Goal: Task Accomplishment & Management: Use online tool/utility

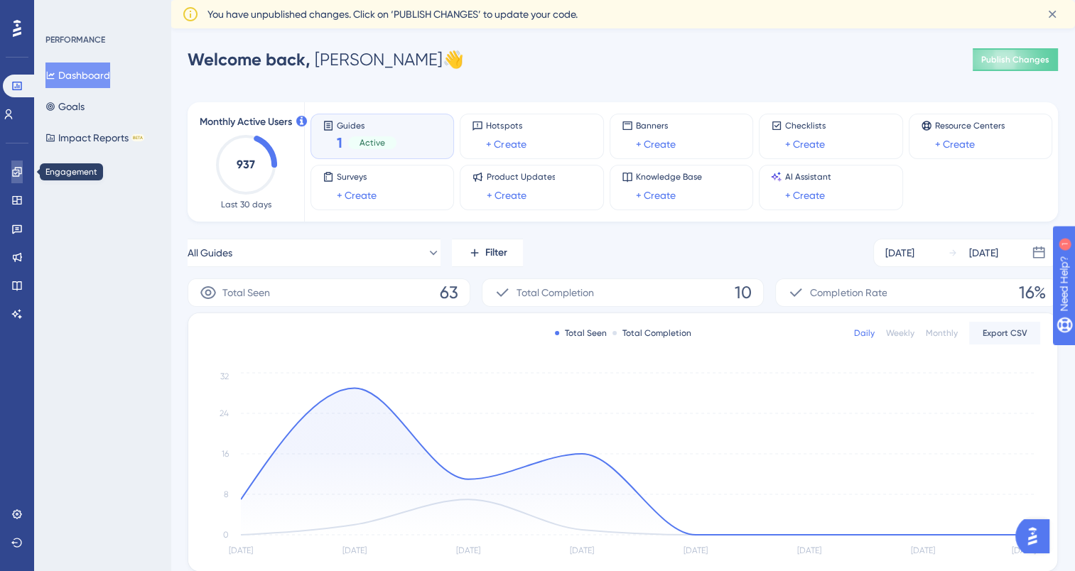
click at [18, 170] on icon at bounding box center [16, 171] width 9 height 9
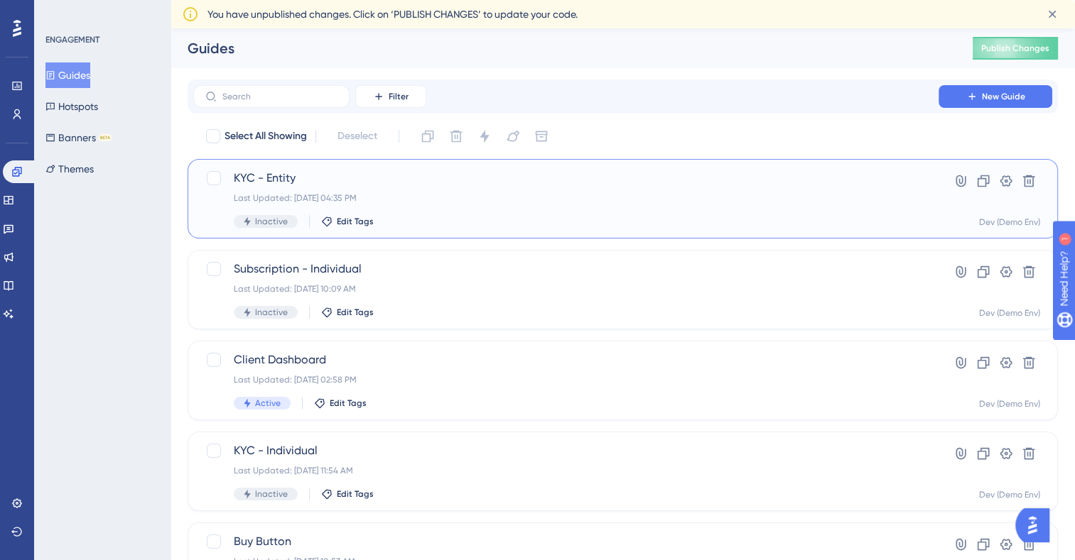
click at [284, 179] on span "KYC - Entity" at bounding box center [566, 178] width 664 height 17
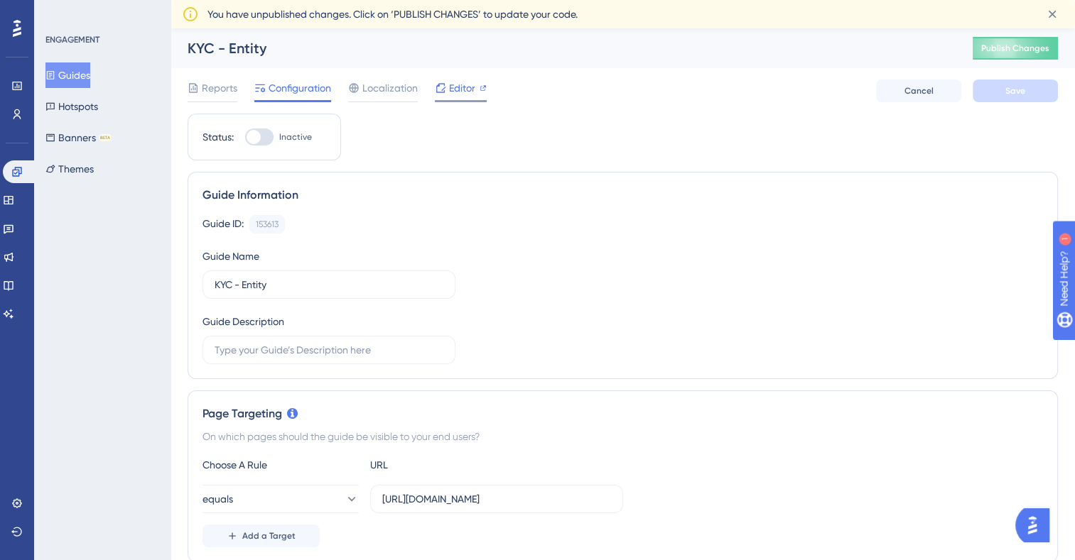
click at [457, 87] on span "Editor" at bounding box center [462, 88] width 26 height 17
click at [79, 76] on button "Guides" at bounding box center [67, 76] width 45 height 26
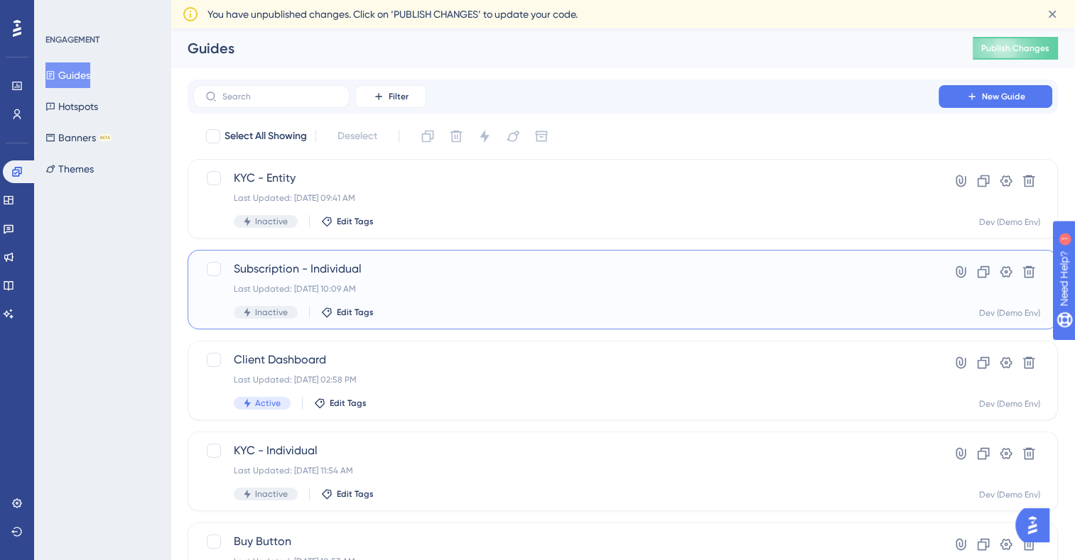
click at [351, 272] on span "Subscription - Individual" at bounding box center [566, 269] width 664 height 17
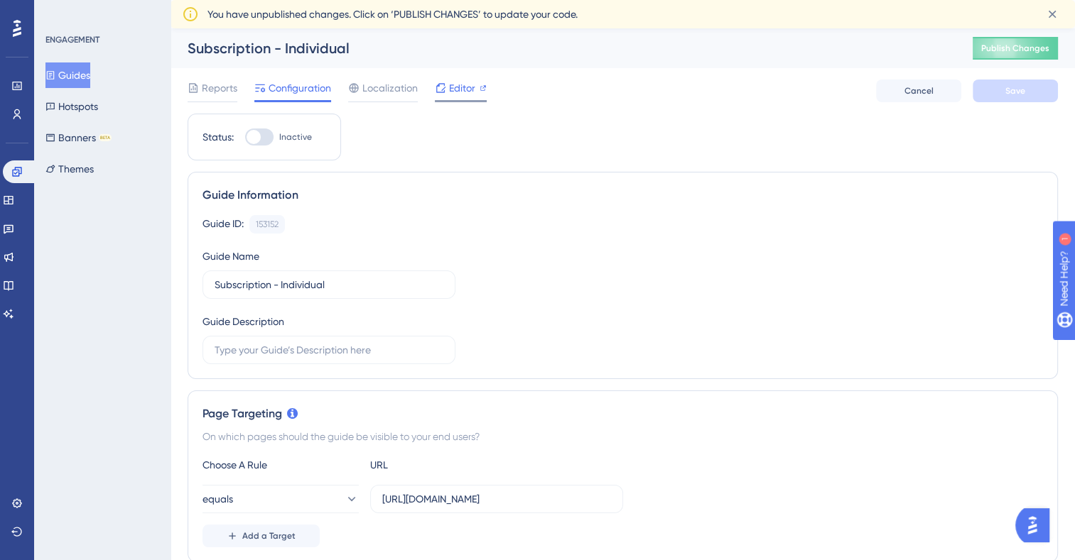
click at [467, 91] on span "Editor" at bounding box center [462, 88] width 26 height 17
click at [459, 89] on span "Editor" at bounding box center [462, 88] width 26 height 17
click at [451, 95] on span "Editor" at bounding box center [462, 88] width 26 height 17
click at [471, 85] on span "Editor" at bounding box center [462, 88] width 26 height 17
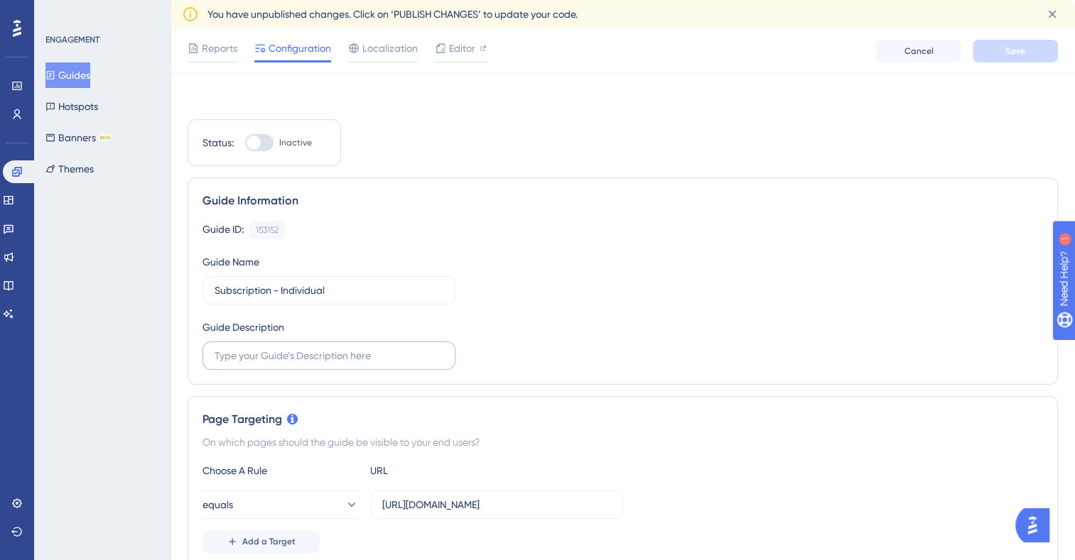
scroll to position [213, 0]
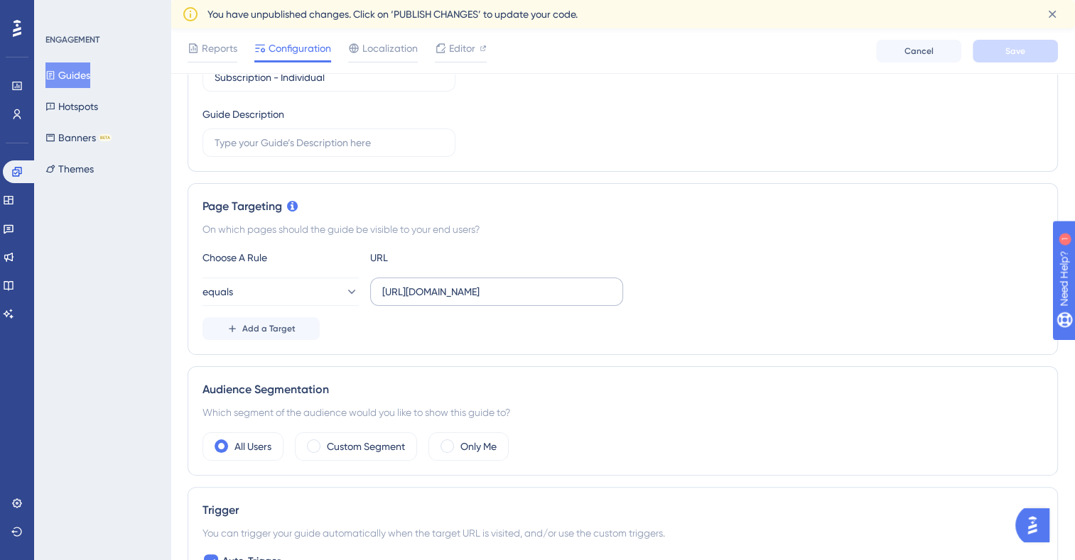
click at [373, 291] on label "https://sandbox-subscription.sonataone.com/idr/subscription/profiledashboard/10…" at bounding box center [496, 292] width 253 height 28
click at [382, 291] on input "https://sandbox-subscription.sonataone.com/idr/subscription/profiledashboard/10…" at bounding box center [496, 292] width 229 height 16
drag, startPoint x: 614, startPoint y: 290, endPoint x: 282, endPoint y: 290, distance: 332.5
click at [282, 290] on div "equals https://sandbox-subscription.sonataone.com/idr/subscription/profiledashb…" at bounding box center [412, 292] width 421 height 28
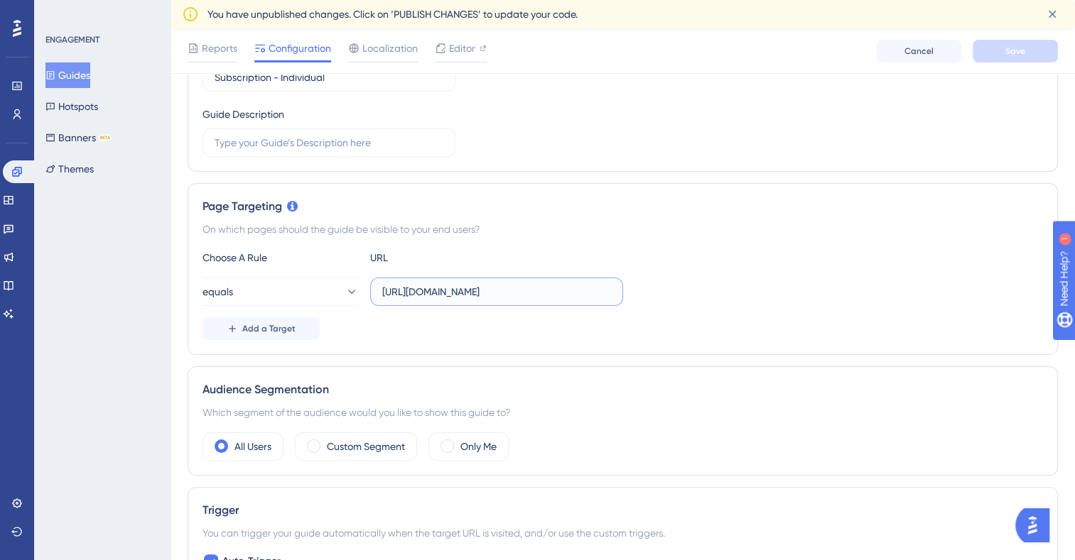
click at [536, 288] on input "https://sandbox-subscription.sonataone.com/idr/subscription/profiledashboard/10…" at bounding box center [496, 292] width 229 height 16
click at [386, 291] on input "https://sandbox-subscription.sonataone.com/idr/subscription/profiledashboard/10…" at bounding box center [496, 292] width 229 height 16
drag, startPoint x: 380, startPoint y: 291, endPoint x: 531, endPoint y: 295, distance: 150.7
click at [531, 295] on label "https://sandbox-subscription.sonataone.com/idr/subscription/profiledashboard/10…" at bounding box center [496, 292] width 253 height 28
click at [531, 295] on input "https://sandbox-subscription.sonataone.com/idr/subscription/profiledashboard/10…" at bounding box center [496, 292] width 229 height 16
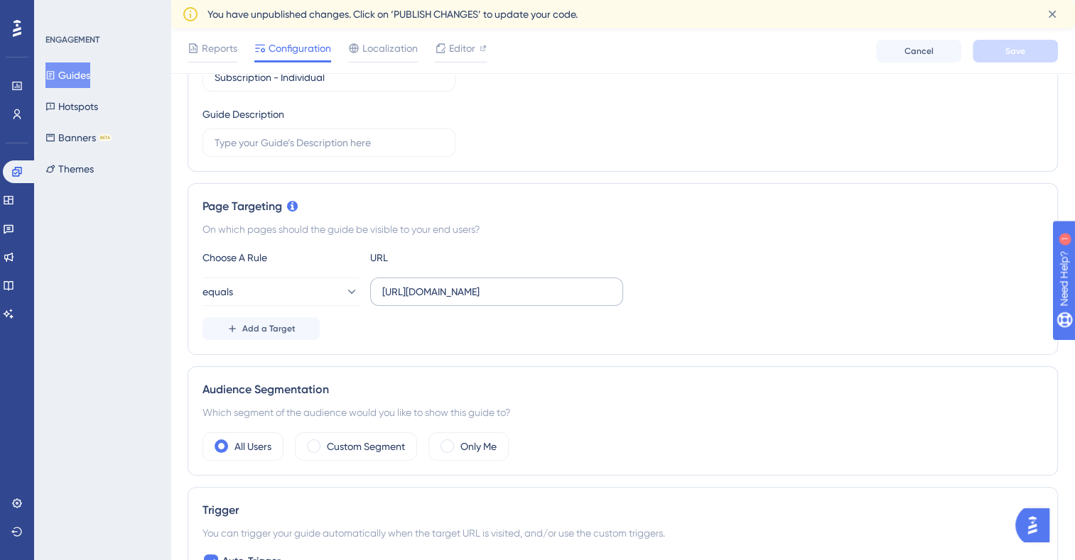
click at [377, 292] on label "https://sandbox-subscription.sonataone.com/idr/subscription/profiledashboard/10…" at bounding box center [496, 292] width 253 height 28
click at [382, 292] on input "https://sandbox-subscription.sonataone.com/idr/subscription/profiledashboard/10…" at bounding box center [496, 292] width 229 height 16
click at [379, 292] on label "https://sandbox-subscription.sonataone.com/idr/subscription/profiledashboard/10…" at bounding box center [496, 292] width 253 height 28
click at [382, 292] on input "https://sandbox-subscription.sonataone.com/idr/subscription/profiledashboard/10…" at bounding box center [496, 292] width 229 height 16
drag, startPoint x: 381, startPoint y: 291, endPoint x: 457, endPoint y: 293, distance: 76.0
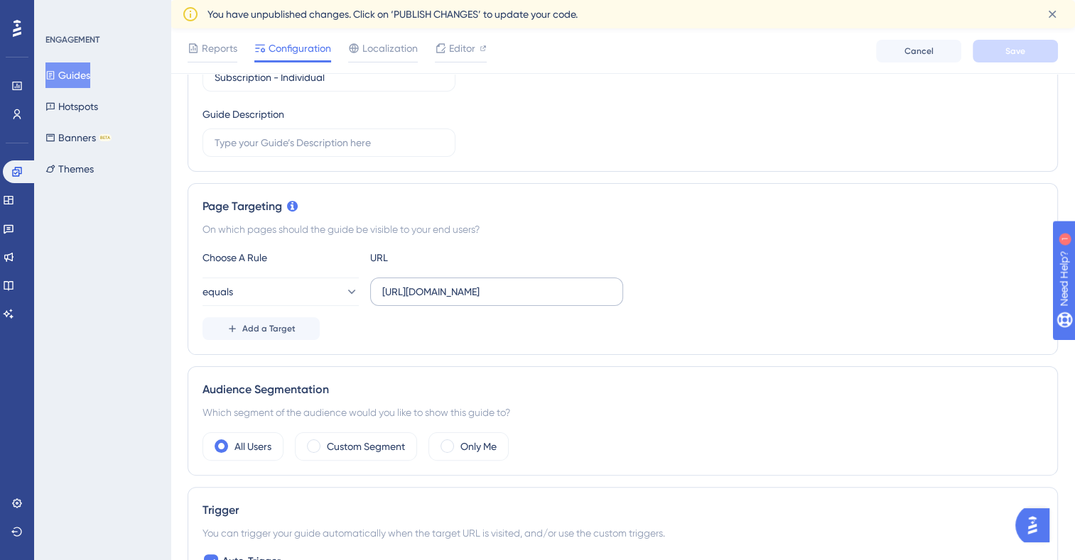
click at [457, 293] on label "https://sandbox-subscription.sonataone.com/idr/subscription/profiledashboard/10…" at bounding box center [496, 292] width 253 height 28
click at [457, 293] on input "https://sandbox-subscription.sonataone.com/idr/subscription/profiledashboard/10…" at bounding box center [496, 292] width 229 height 16
drag, startPoint x: 483, startPoint y: 295, endPoint x: 367, endPoint y: 286, distance: 116.8
click at [367, 286] on div "equals https://sandbox-subscription.sonataone.com/idr/subscription/profiledashb…" at bounding box center [412, 292] width 421 height 28
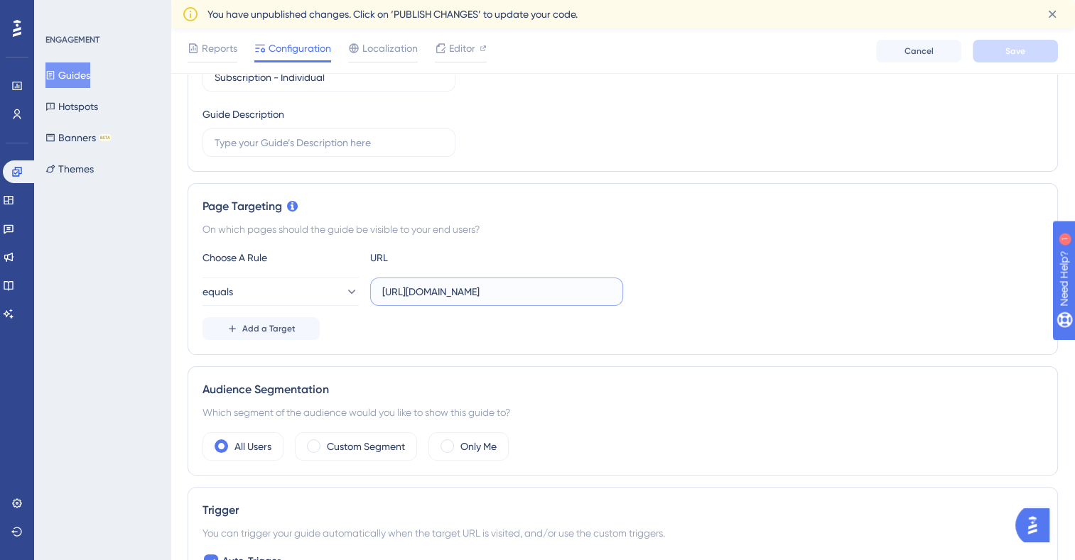
drag, startPoint x: 583, startPoint y: 290, endPoint x: 686, endPoint y: 308, distance: 104.5
click at [686, 308] on div "Choose A Rule URL equals https://sandbox-subscription.sonataone.com/idr/subscri…" at bounding box center [622, 294] width 840 height 91
click at [605, 293] on input "https://sandbox-subscription.sonataone.com/idr/subscription/profiledashboard/10…" at bounding box center [496, 292] width 229 height 16
drag, startPoint x: 611, startPoint y: 288, endPoint x: 544, endPoint y: 288, distance: 66.8
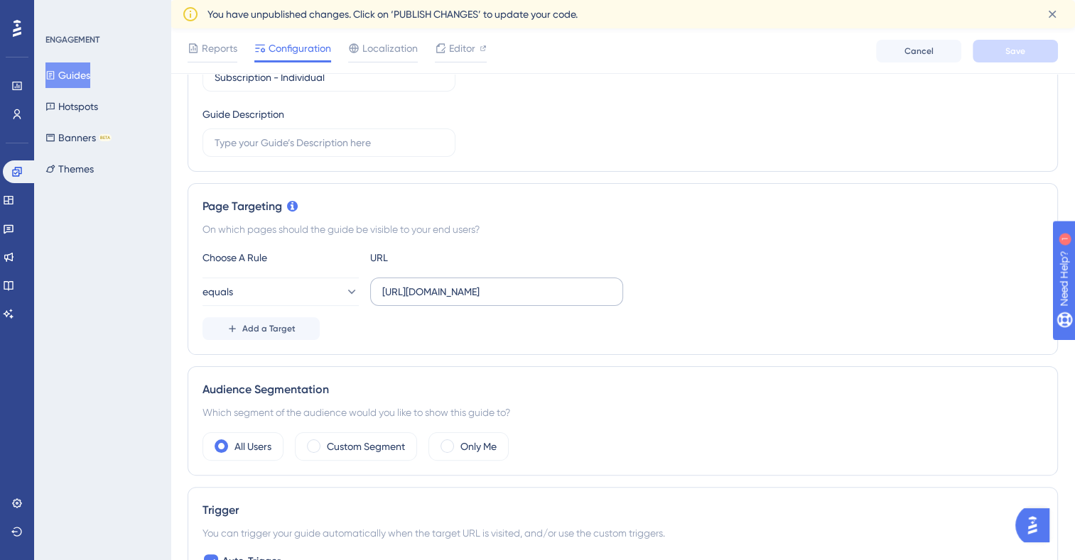
click at [544, 288] on label "https://sandbox-subscription.sonataone.com/idr/subscription/profiledashboard/10…" at bounding box center [496, 292] width 253 height 28
click at [544, 288] on input "https://sandbox-subscription.sonataone.com/idr/subscription/profiledashboard/10…" at bounding box center [496, 292] width 229 height 16
click at [548, 293] on input "https://sandbox-subscription.sonataone.com/idr/subscription/profiledashboard/10…" at bounding box center [496, 292] width 229 height 16
click at [606, 295] on input "https://sandbox-subscription.sonataone.com/idr/subscription/profiledashboard/10…" at bounding box center [496, 292] width 229 height 16
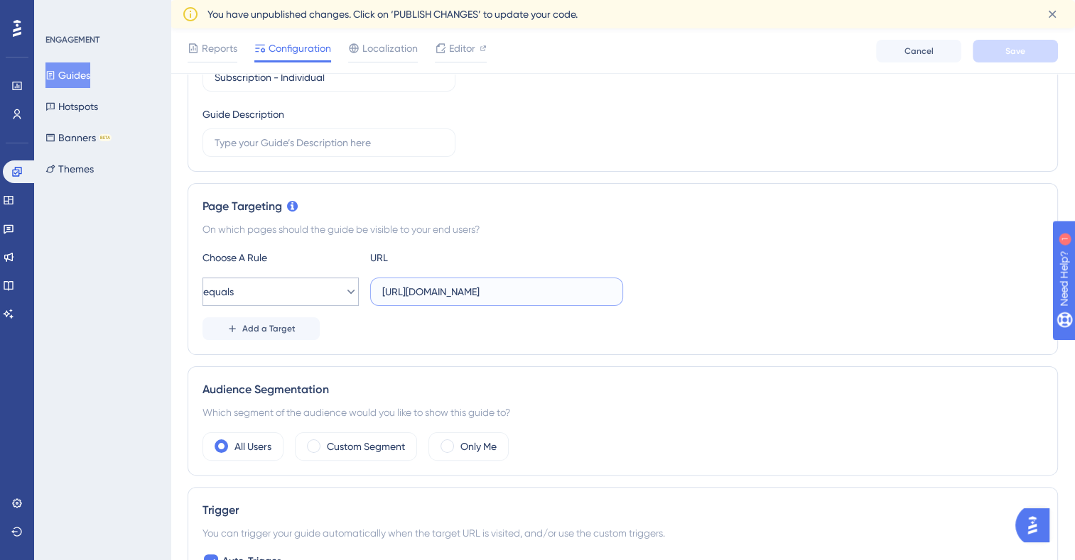
scroll to position [0, 0]
drag, startPoint x: 610, startPoint y: 293, endPoint x: 320, endPoint y: 288, distance: 289.9
click at [320, 288] on div "equals https://sandbox-subscription.sonataone.com/idr/subscription/profiledashb…" at bounding box center [412, 292] width 421 height 28
paste input "6"
click at [990, 56] on button "Save" at bounding box center [1015, 51] width 85 height 23
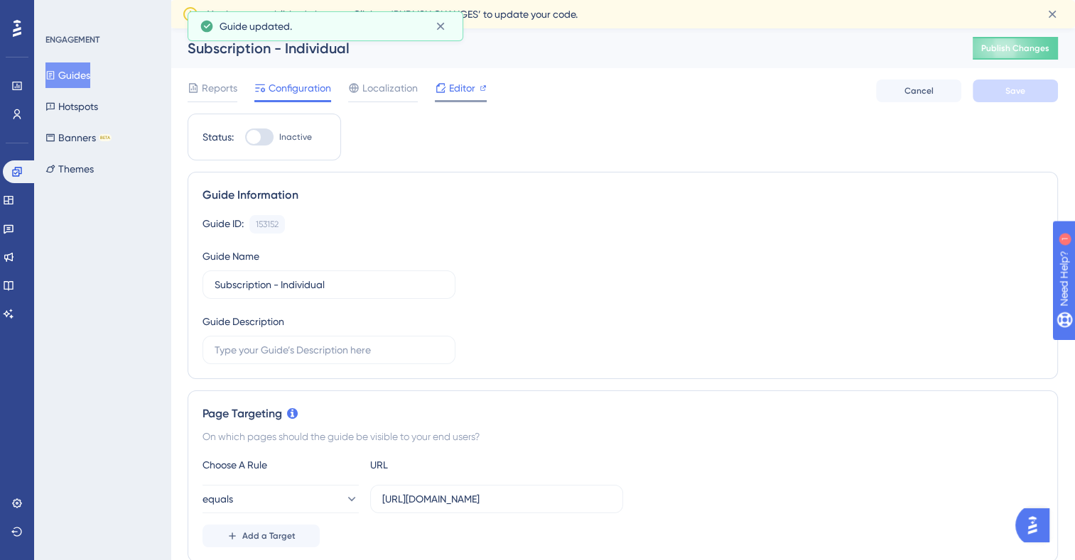
click at [446, 94] on div "Editor" at bounding box center [461, 88] width 52 height 17
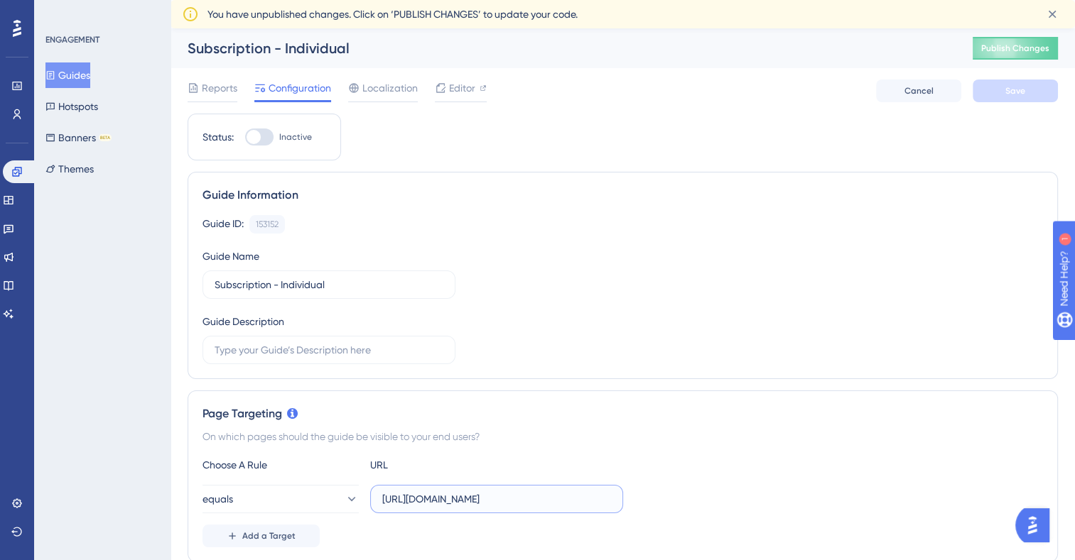
click at [384, 499] on input "https://sandbox-subscription.sonataone.com/idr/subscription/profiledashboard/10…" at bounding box center [496, 500] width 229 height 16
drag, startPoint x: 585, startPoint y: 499, endPoint x: 622, endPoint y: 499, distance: 36.9
click at [622, 499] on div "equals https://sandbox-subscription.sonataone.com/idr/subscription/profiledashb…" at bounding box center [622, 499] width 840 height 28
click at [608, 499] on input "https://sandbox-subscription.sonataone.com/idr/subscription/profiledashboard/10…" at bounding box center [496, 500] width 229 height 16
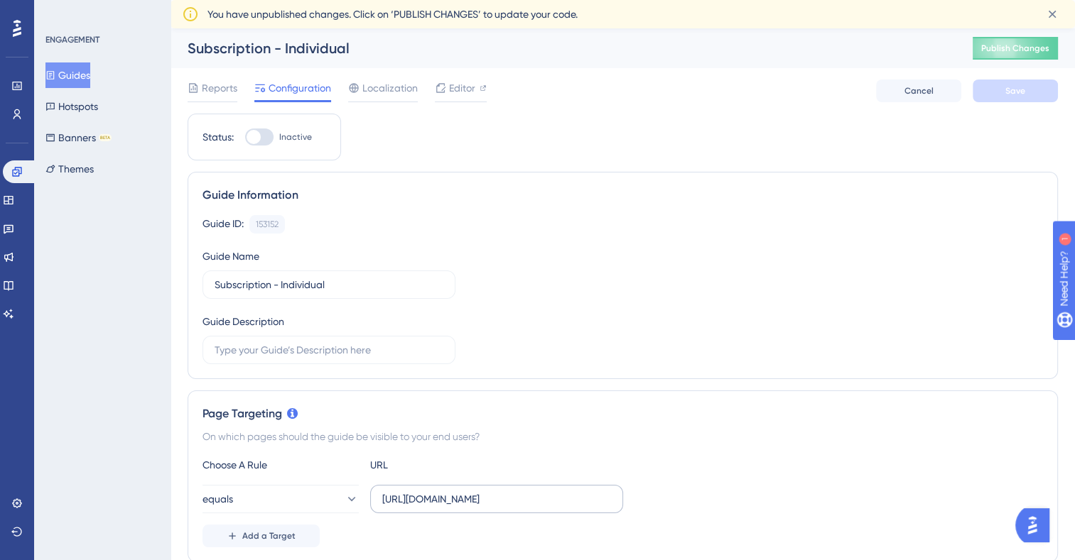
scroll to position [0, 0]
drag, startPoint x: 612, startPoint y: 500, endPoint x: 591, endPoint y: 502, distance: 21.4
click at [591, 502] on label "https://sandbox-subscription.sonataone.com/idr/subscription/profiledashboard/10…" at bounding box center [496, 499] width 253 height 28
click at [591, 502] on input "https://sandbox-subscription.sonataone.com/idr/subscription/profiledashboard/10…" at bounding box center [496, 500] width 229 height 16
drag, startPoint x: 610, startPoint y: 500, endPoint x: 384, endPoint y: 505, distance: 225.2
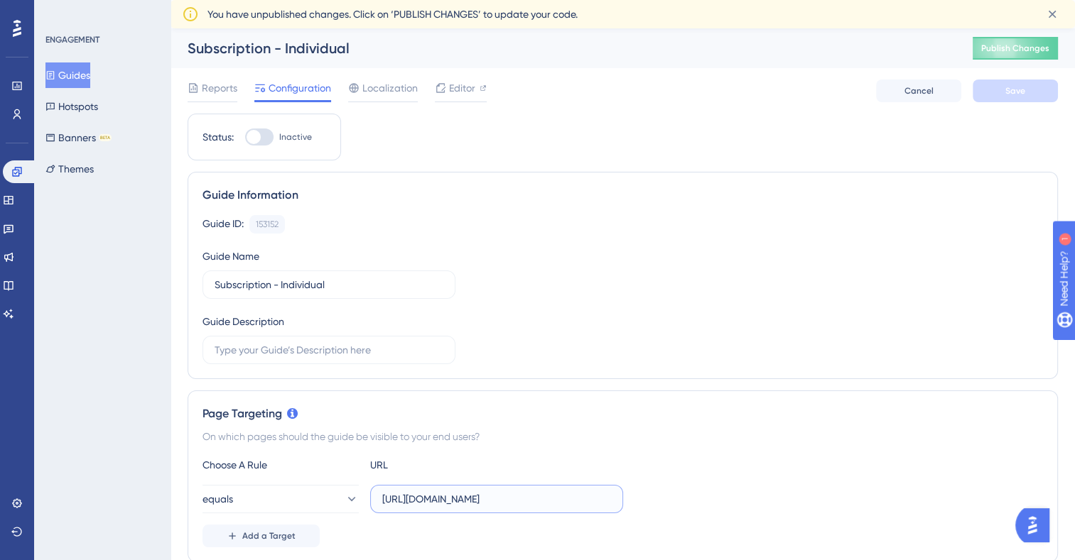
click at [384, 505] on input "https://sandbox-subscription.sonataone.com/idr/subscription/profiledashboard/10…" at bounding box center [496, 500] width 229 height 16
type input "h"
paste input "https://sandbox-subscription.sonataone.com/idr/subscription/profiledashboard/10…"
type input "https://sandbox-subscription.sonataone.com/idr/subscription/profiledashboard/10…"
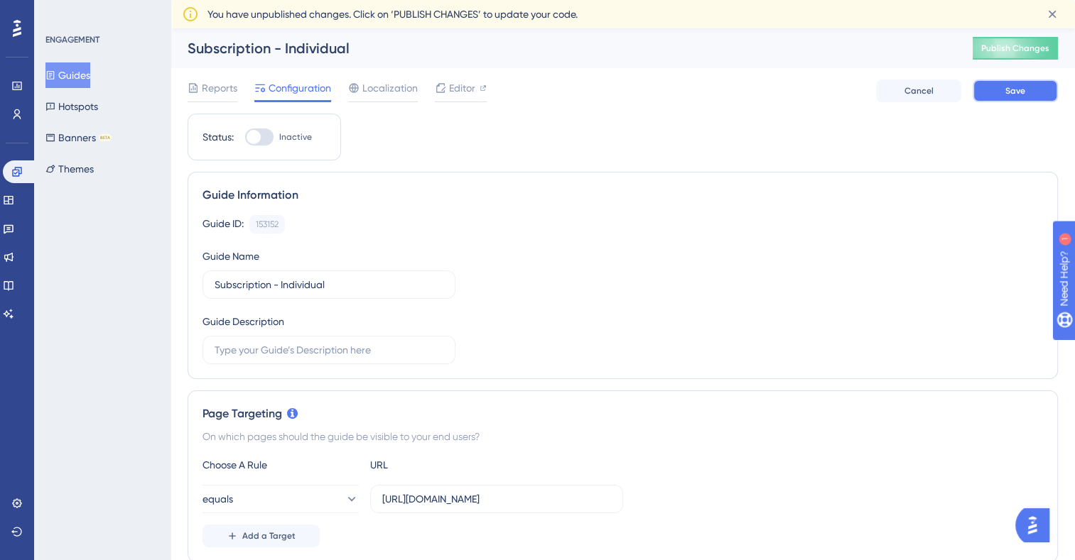
scroll to position [0, 0]
click at [1000, 90] on button "Save" at bounding box center [1015, 91] width 85 height 23
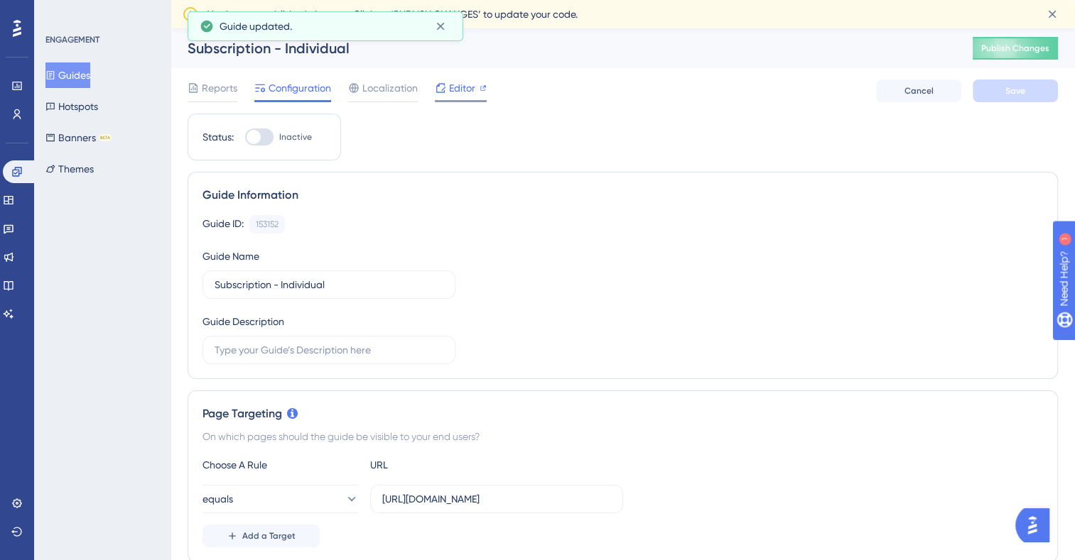
click at [466, 88] on span "Editor" at bounding box center [462, 88] width 26 height 17
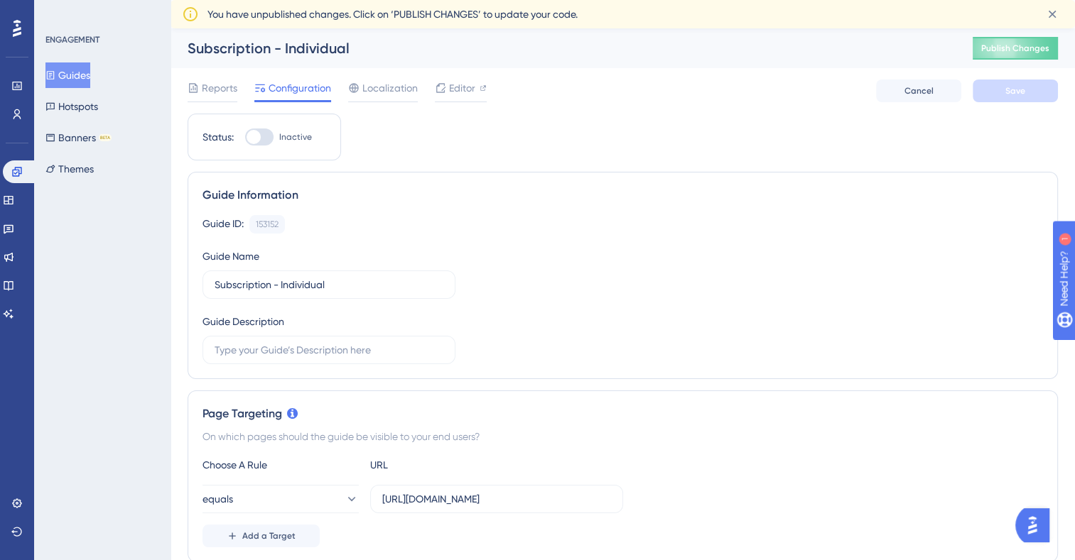
click at [83, 85] on button "Guides" at bounding box center [67, 76] width 45 height 26
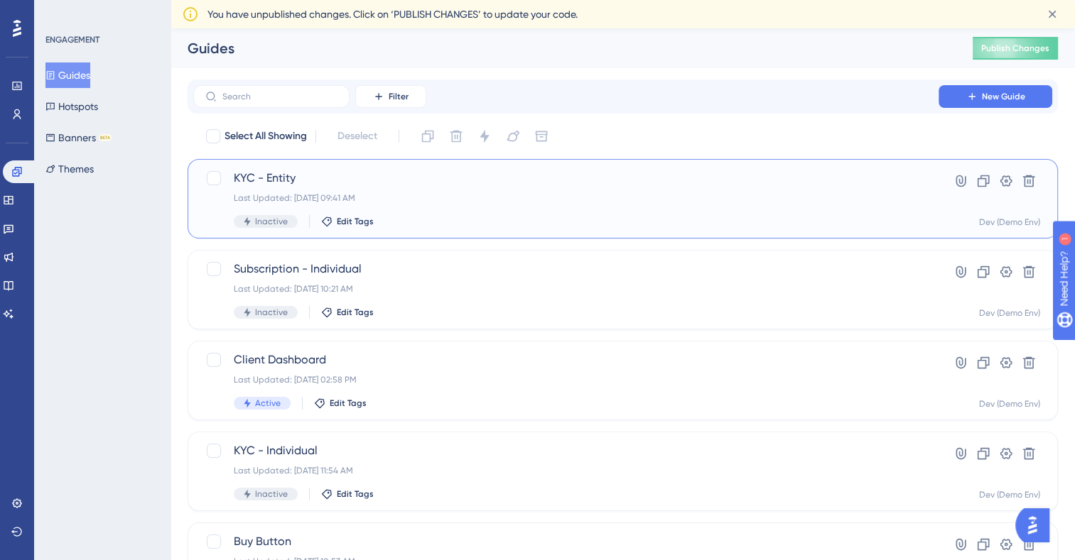
click at [292, 172] on span "KYC - Entity" at bounding box center [566, 178] width 664 height 17
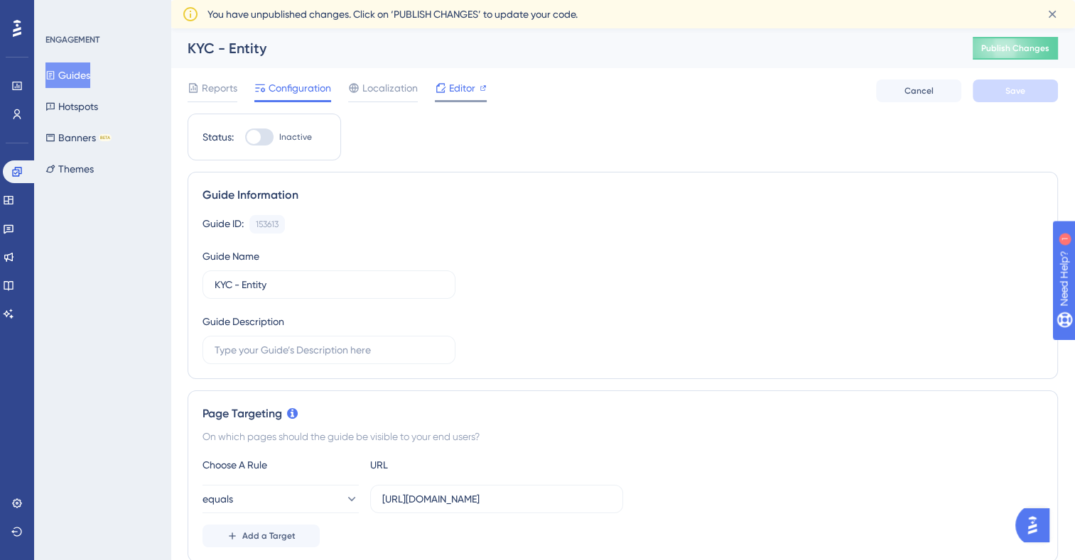
click at [469, 85] on span "Editor" at bounding box center [462, 88] width 26 height 17
click at [443, 82] on icon at bounding box center [440, 87] width 11 height 11
click at [461, 90] on span "Editor" at bounding box center [462, 88] width 26 height 17
click at [85, 74] on button "Guides" at bounding box center [67, 76] width 45 height 26
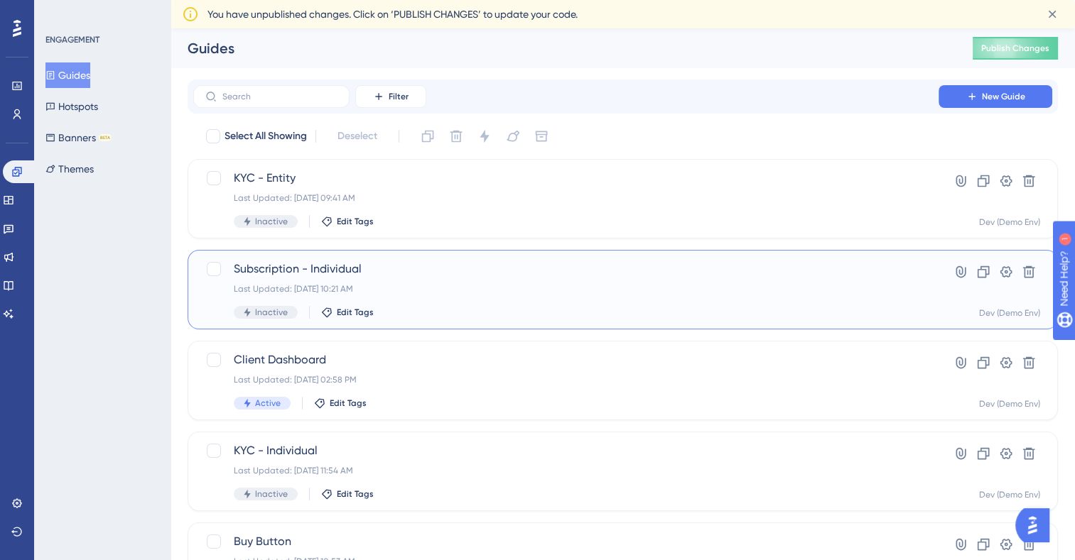
click at [316, 277] on span "Subscription - Individual" at bounding box center [566, 269] width 664 height 17
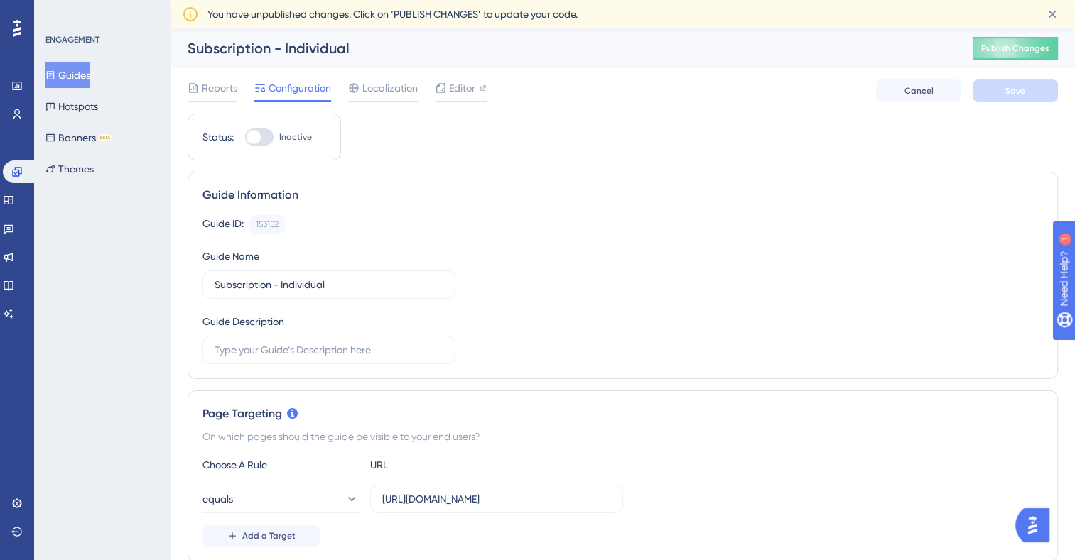
click at [75, 77] on button "Guides" at bounding box center [67, 76] width 45 height 26
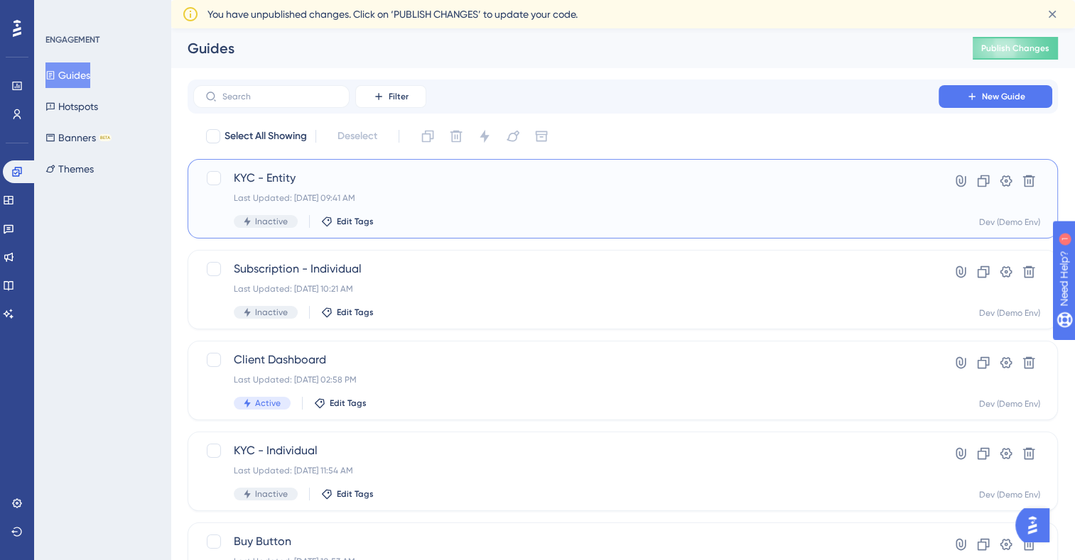
click at [256, 182] on span "KYC - Entity" at bounding box center [566, 178] width 664 height 17
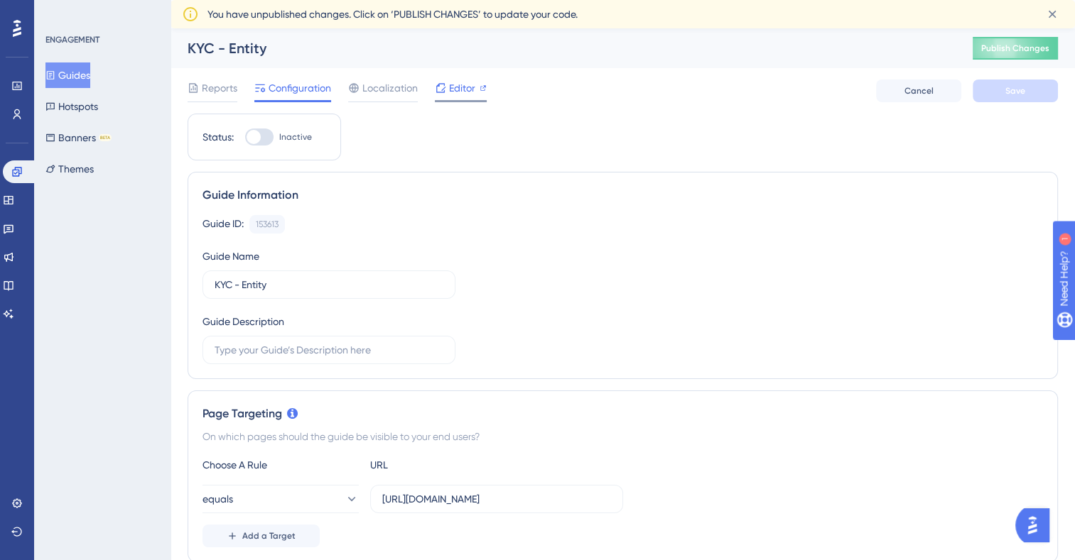
click at [460, 91] on span "Editor" at bounding box center [462, 88] width 26 height 17
click at [85, 82] on button "Guides" at bounding box center [67, 76] width 45 height 26
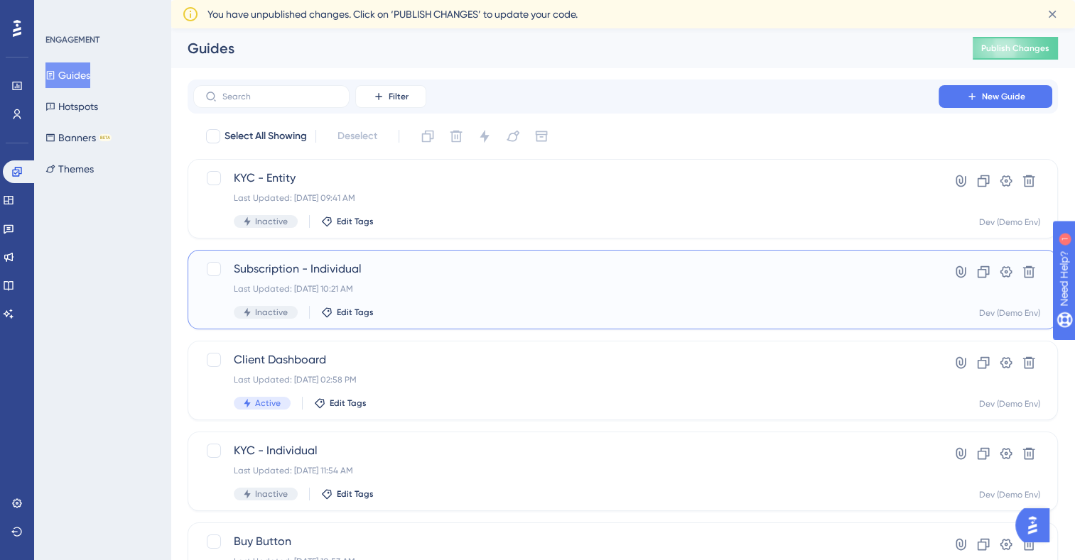
click at [327, 268] on span "Subscription - Individual" at bounding box center [566, 269] width 664 height 17
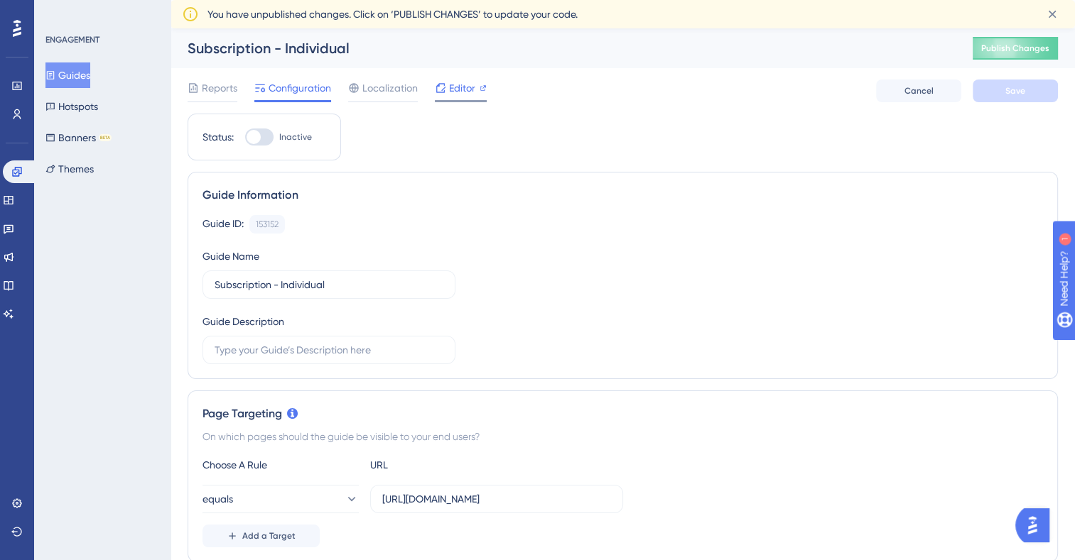
click at [460, 90] on span "Editor" at bounding box center [462, 88] width 26 height 17
click at [457, 91] on span "Editor" at bounding box center [462, 88] width 26 height 17
click at [73, 77] on button "Guides" at bounding box center [67, 76] width 45 height 26
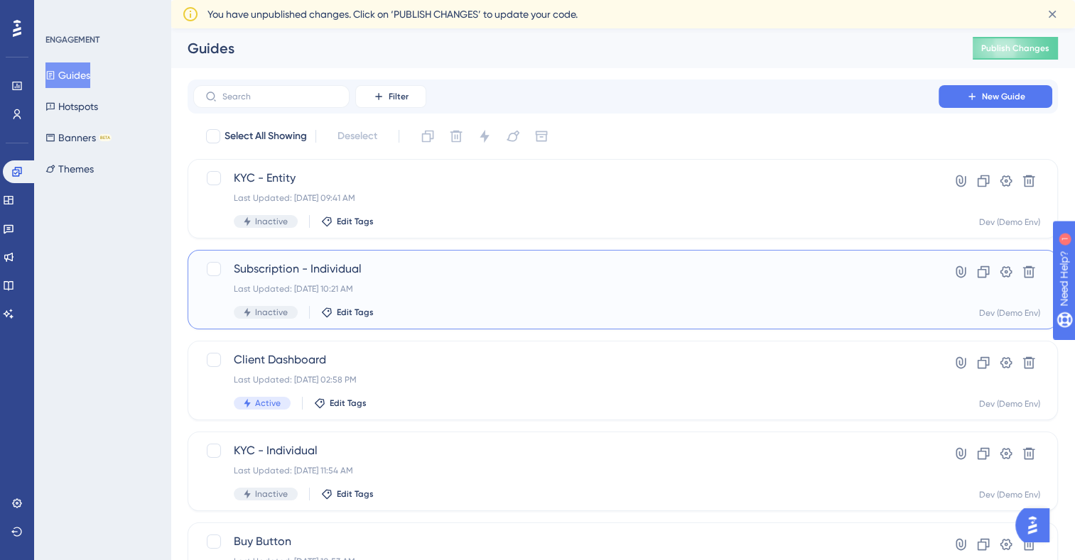
click at [293, 266] on span "Subscription - Individual" at bounding box center [566, 269] width 664 height 17
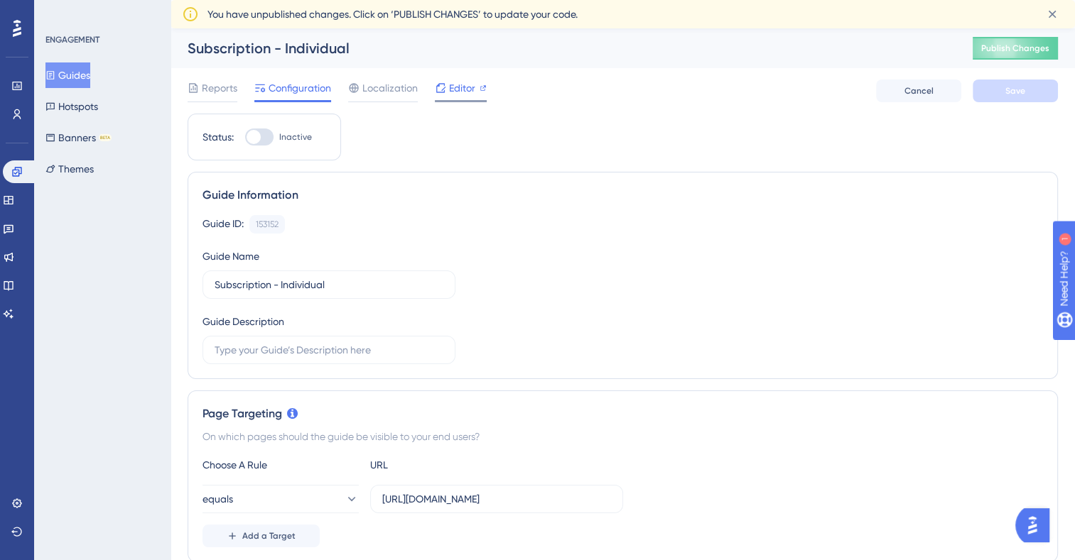
click at [455, 89] on span "Editor" at bounding box center [462, 88] width 26 height 17
